Goal: Obtain resource: Obtain resource

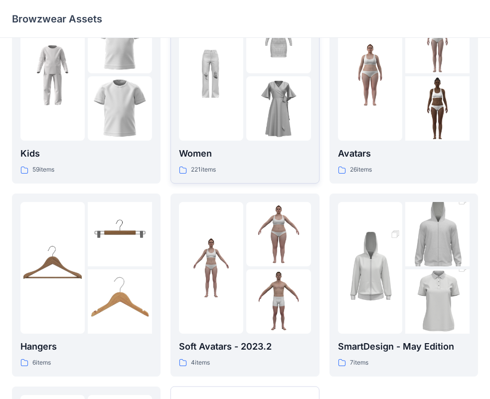
scroll to position [50, 0]
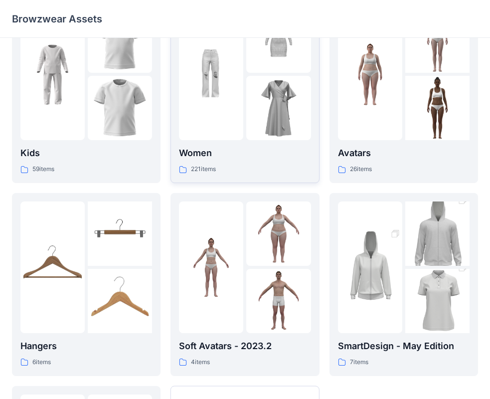
click at [231, 96] on img at bounding box center [211, 74] width 64 height 64
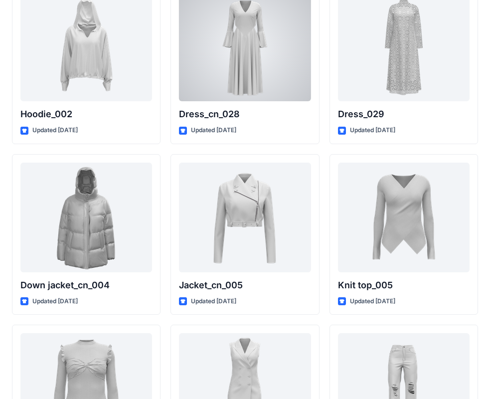
scroll to position [6485, 0]
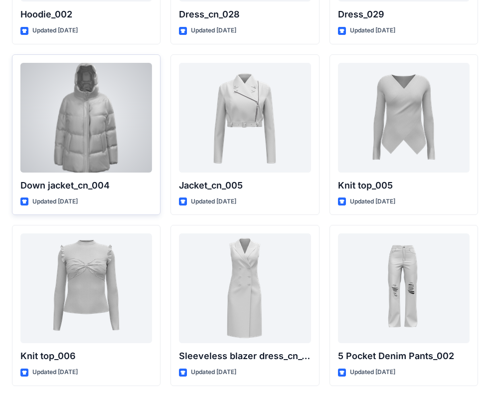
click at [65, 142] on div at bounding box center [86, 118] width 132 height 110
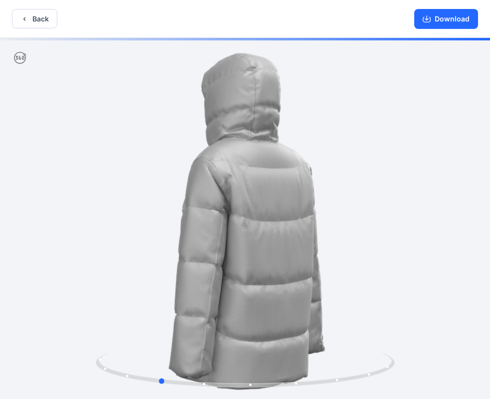
drag, startPoint x: 292, startPoint y: 230, endPoint x: 226, endPoint y: 230, distance: 65.3
click at [226, 230] on div at bounding box center [245, 219] width 490 height 363
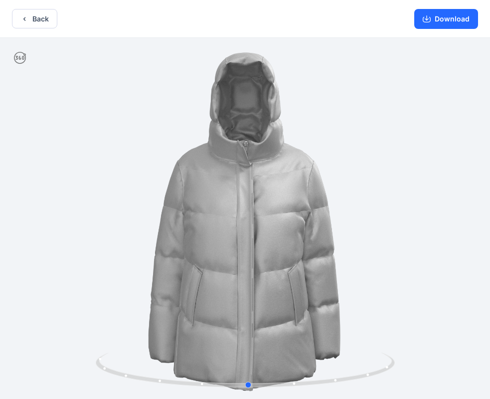
drag, startPoint x: 215, startPoint y: 179, endPoint x: 305, endPoint y: 195, distance: 91.2
click at [305, 195] on div at bounding box center [245, 219] width 490 height 363
click at [442, 20] on button "Download" at bounding box center [446, 19] width 64 height 20
click at [24, 20] on icon "button" at bounding box center [24, 19] width 8 height 8
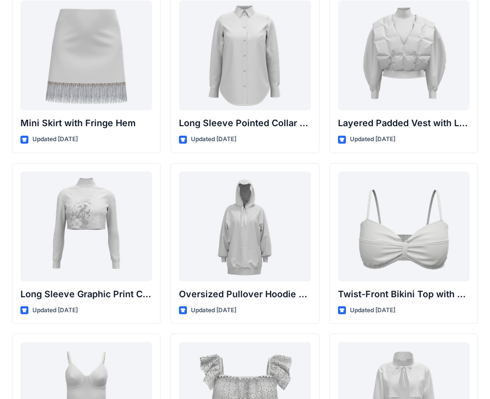
scroll to position [2781, 0]
